Goal: Browse casually: Explore the website without a specific task or goal

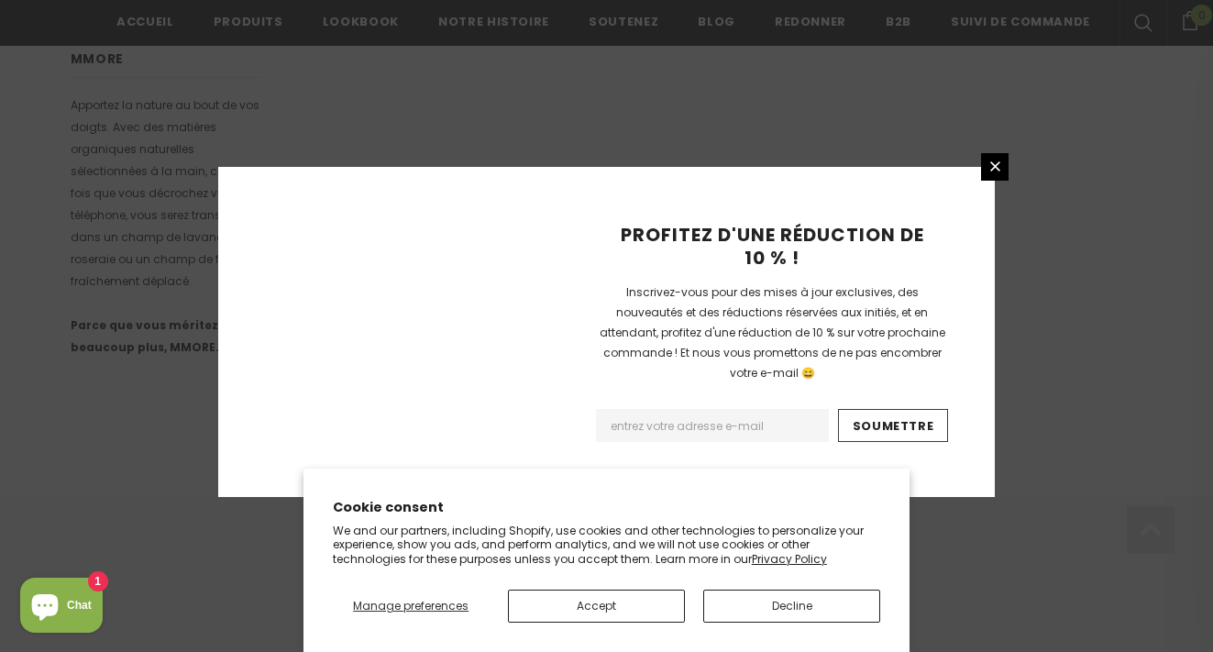
scroll to position [1272, 0]
